Goal: Navigation & Orientation: Find specific page/section

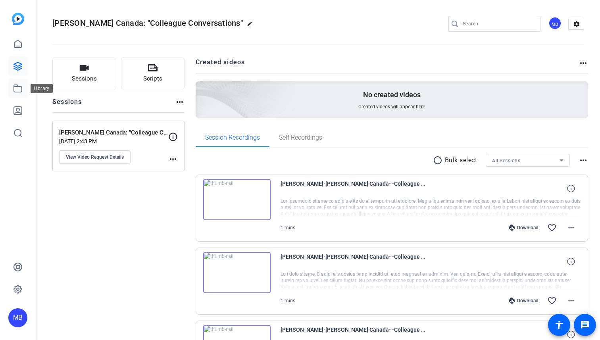
click at [17, 87] on icon at bounding box center [18, 89] width 10 height 10
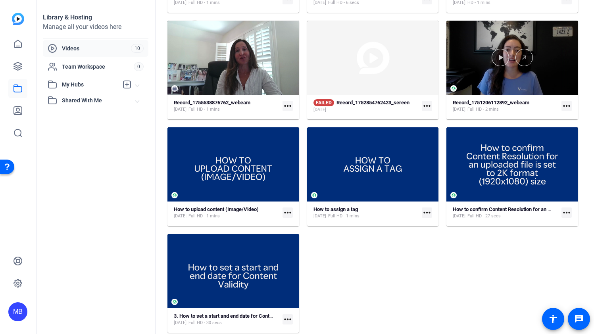
scroll to position [155, 0]
click at [25, 67] on link at bounding box center [17, 66] width 19 height 19
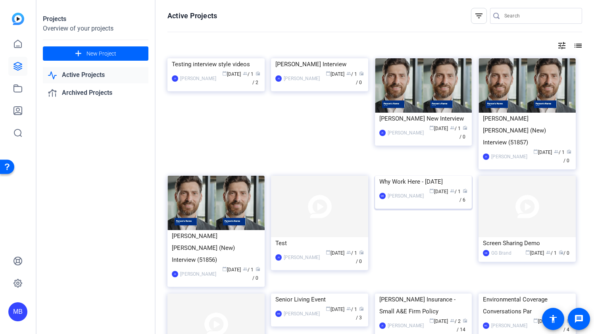
click at [452, 188] on div "Why Work Here - [DATE]" at bounding box center [424, 182] width 89 height 12
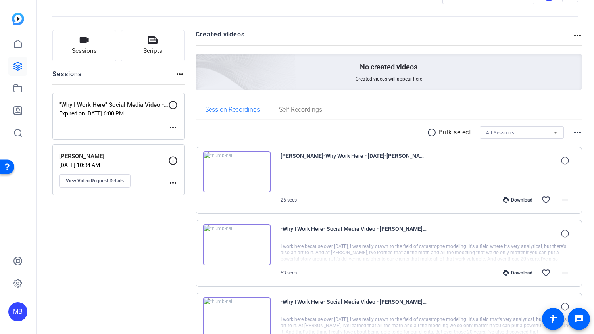
scroll to position [19, 0]
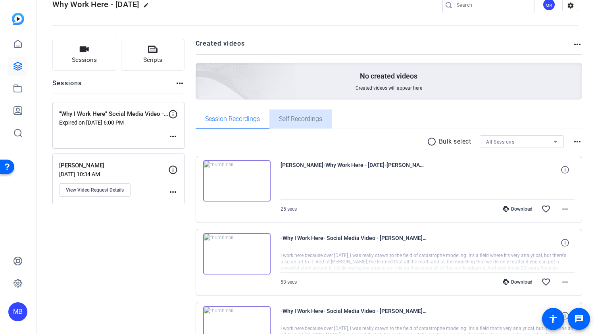
click at [290, 118] on span "Self Recordings" at bounding box center [300, 119] width 43 height 6
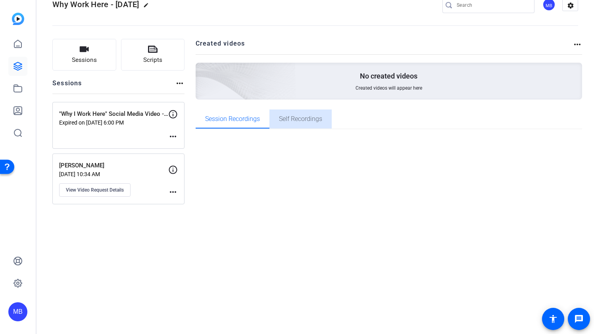
scroll to position [0, 0]
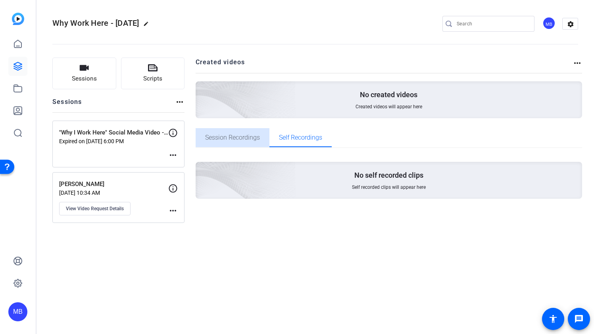
click at [249, 133] on span "Session Recordings" at bounding box center [232, 137] width 55 height 19
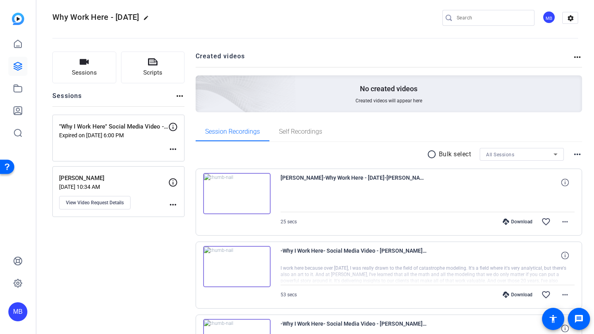
scroll to position [4, 0]
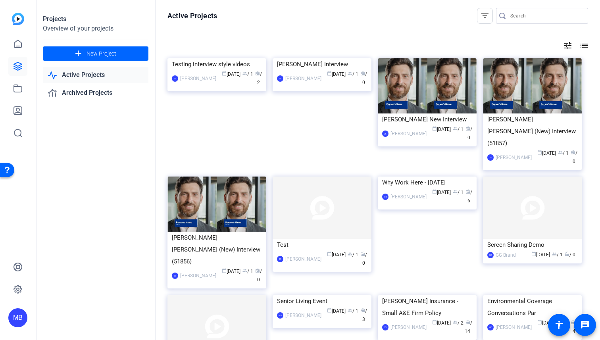
click at [130, 189] on div "Projects Overview of your projects add New Project Active Projects Archived Pro…" at bounding box center [96, 170] width 119 height 340
